Goal: Task Accomplishment & Management: Manage account settings

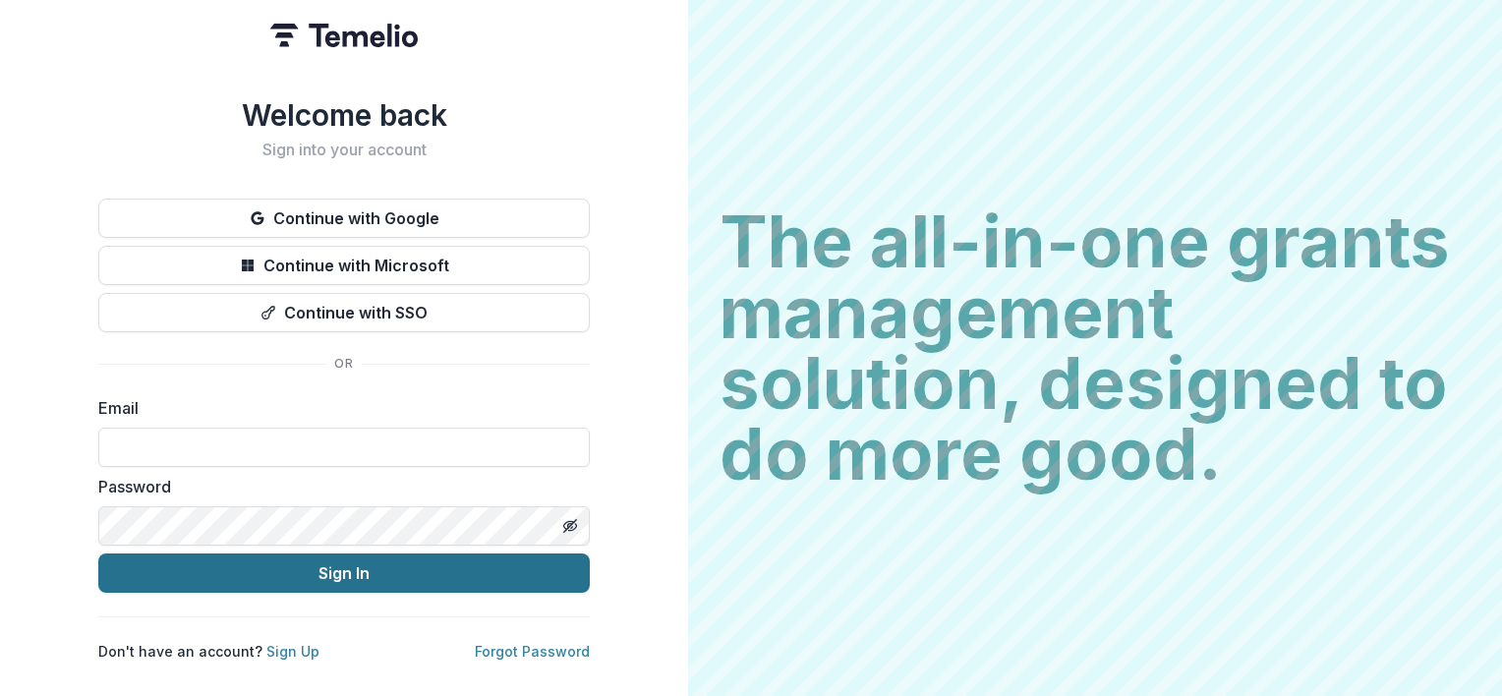
type input "**********"
click at [254, 573] on button "Sign In" at bounding box center [344, 573] width 492 height 39
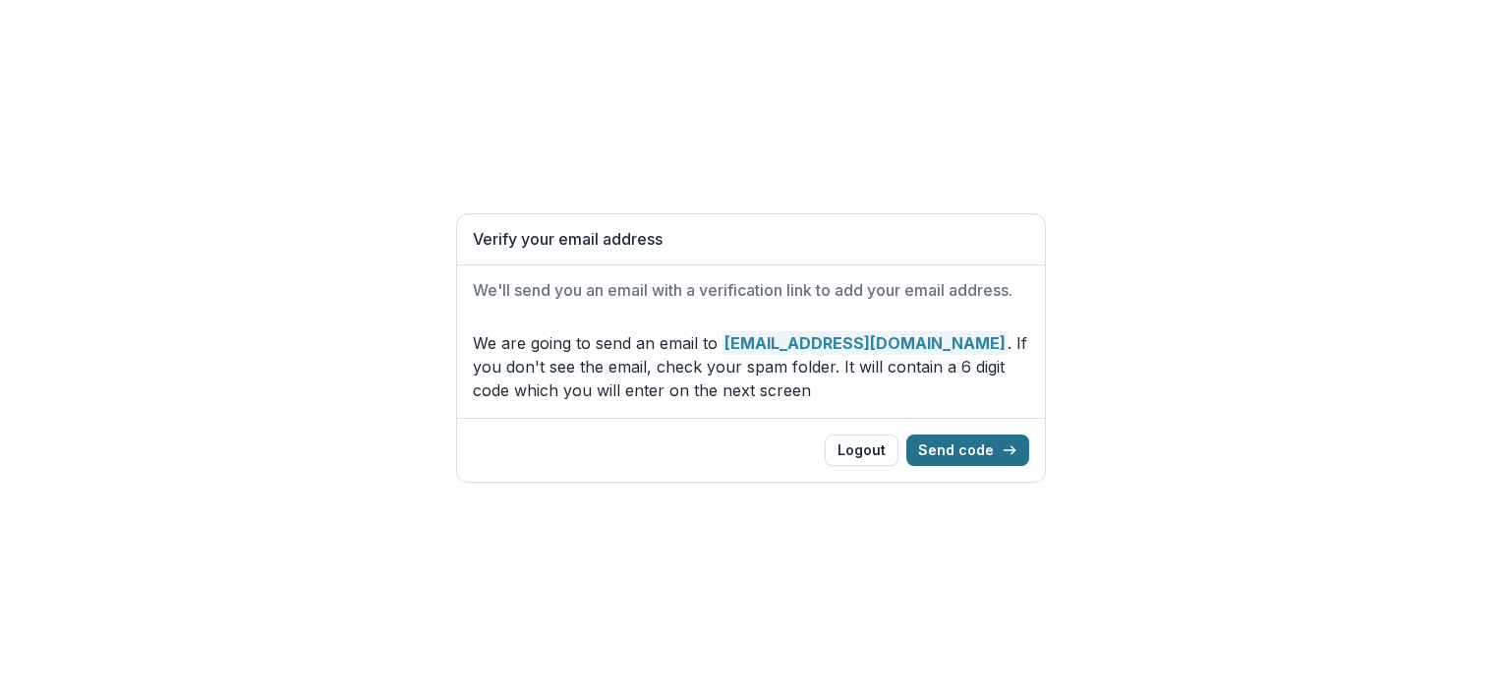
click at [1003, 450] on button "Send code" at bounding box center [967, 450] width 123 height 31
